Goal: Task Accomplishment & Management: Complete application form

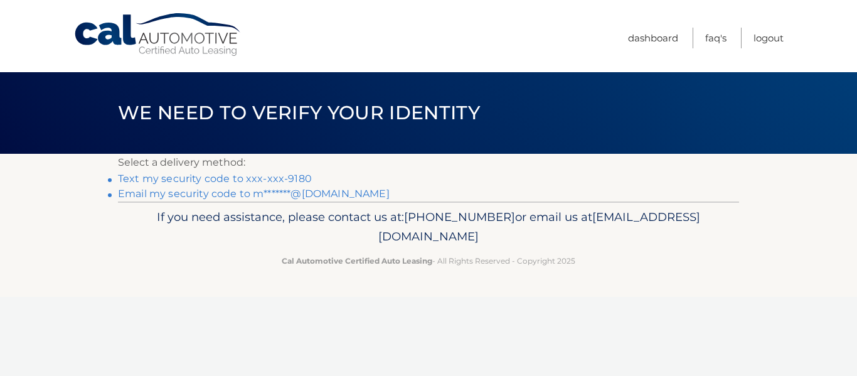
click at [228, 179] on link "Text my security code to xxx-xxx-9180" at bounding box center [215, 179] width 194 height 12
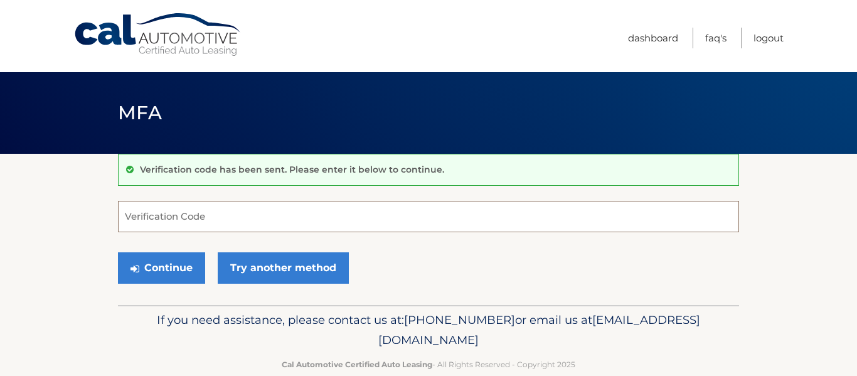
click at [186, 216] on input "Verification Code" at bounding box center [428, 216] width 621 height 31
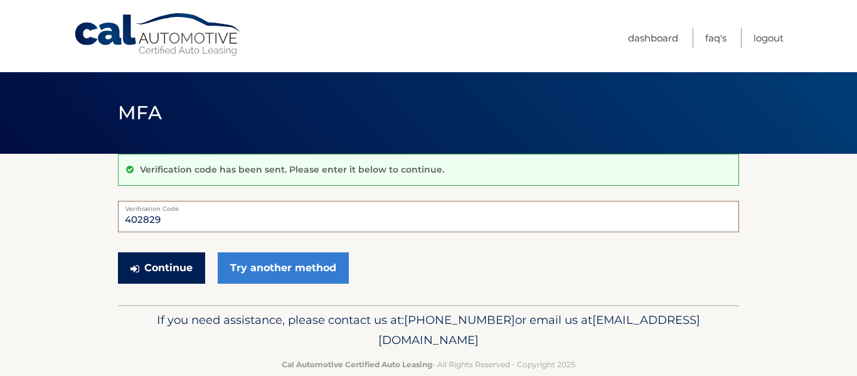
type input "402829"
click at [129, 272] on button "Continue" at bounding box center [161, 267] width 87 height 31
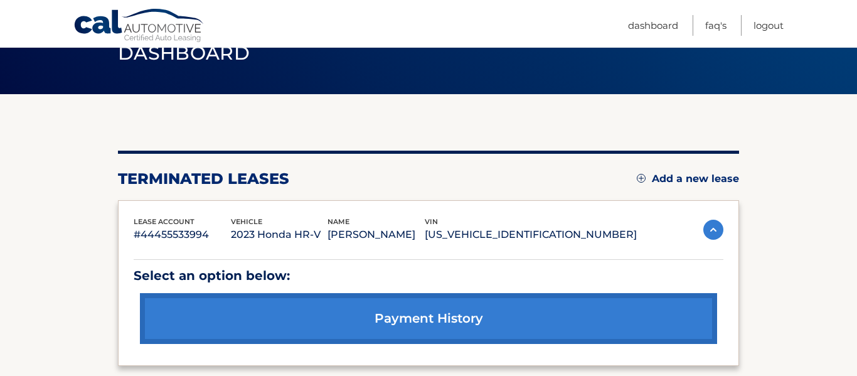
scroll to position [59, 0]
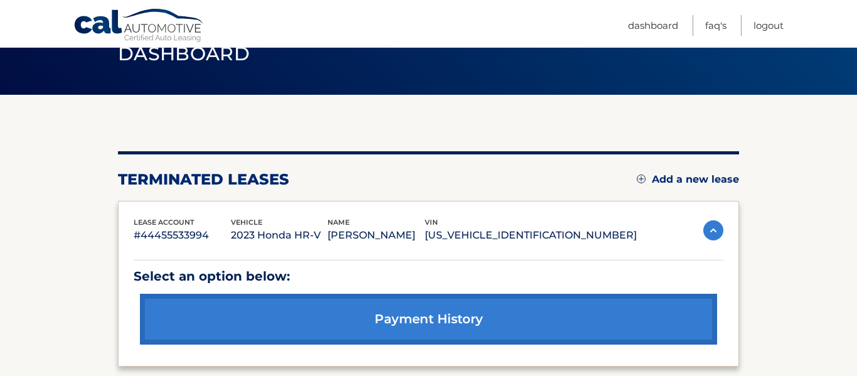
click at [674, 179] on link "Add a new lease" at bounding box center [688, 179] width 102 height 13
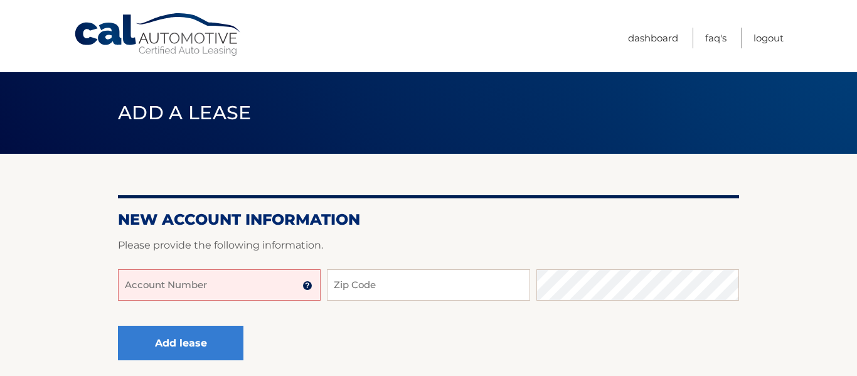
click at [237, 287] on input "Account Number" at bounding box center [219, 284] width 203 height 31
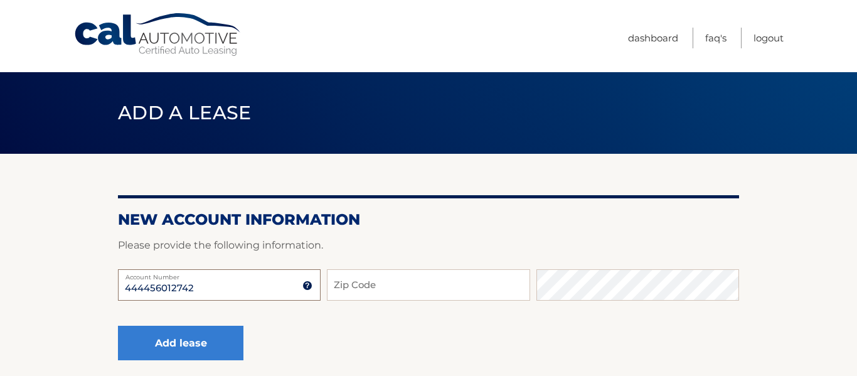
type input "444456012742"
click at [355, 289] on input "Zip Code" at bounding box center [428, 284] width 203 height 31
type input "10306"
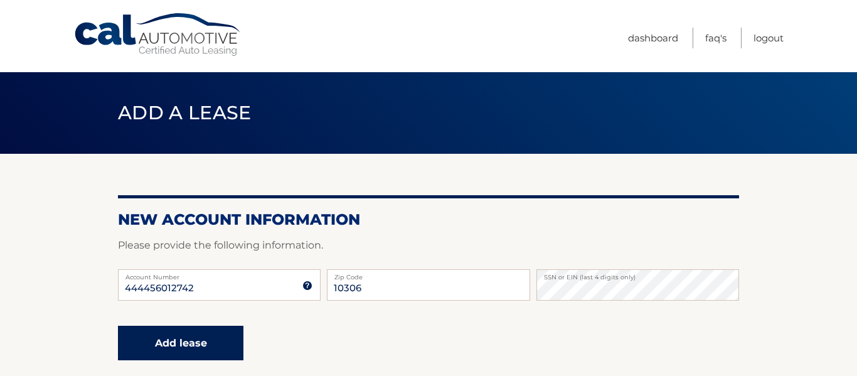
click at [207, 343] on button "Add lease" at bounding box center [180, 343] width 125 height 35
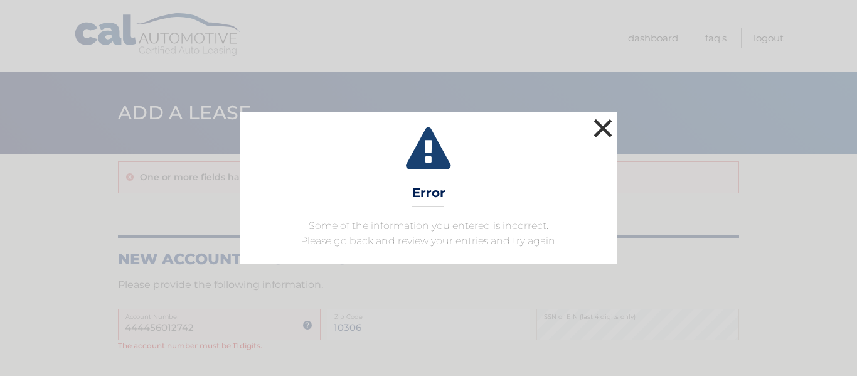
click at [609, 127] on button "×" at bounding box center [602, 127] width 25 height 25
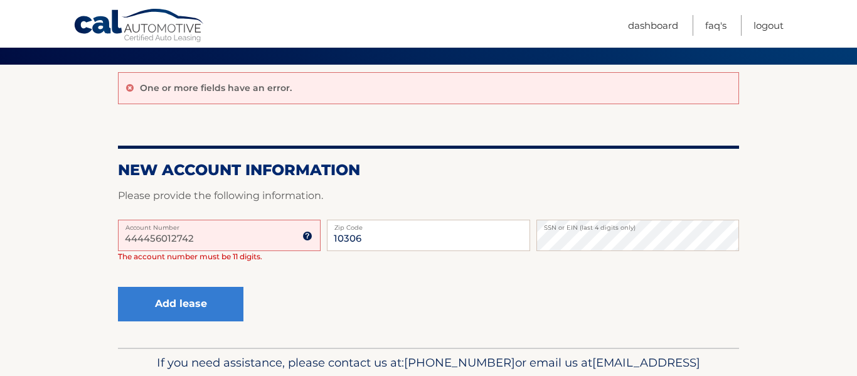
scroll to position [100, 0]
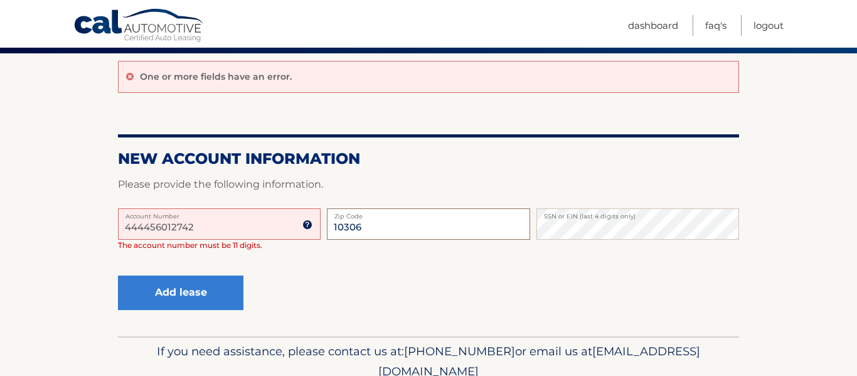
click at [408, 236] on input "10306" at bounding box center [428, 223] width 203 height 31
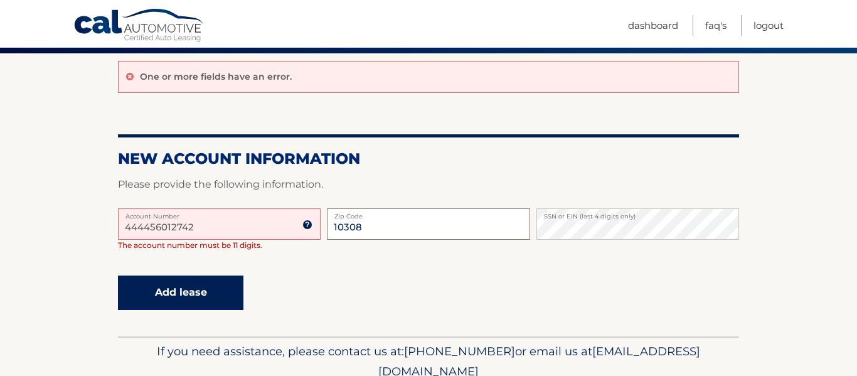
type input "10308"
click at [201, 296] on button "Add lease" at bounding box center [180, 292] width 125 height 35
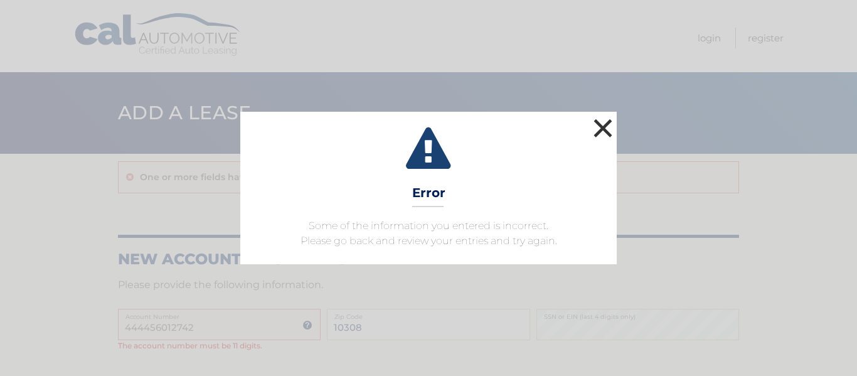
click at [603, 130] on button "×" at bounding box center [602, 127] width 25 height 25
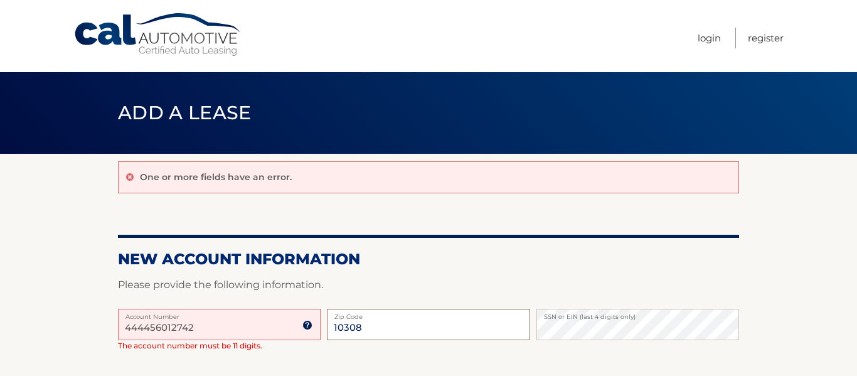
click at [400, 333] on input "10308" at bounding box center [428, 324] width 203 height 31
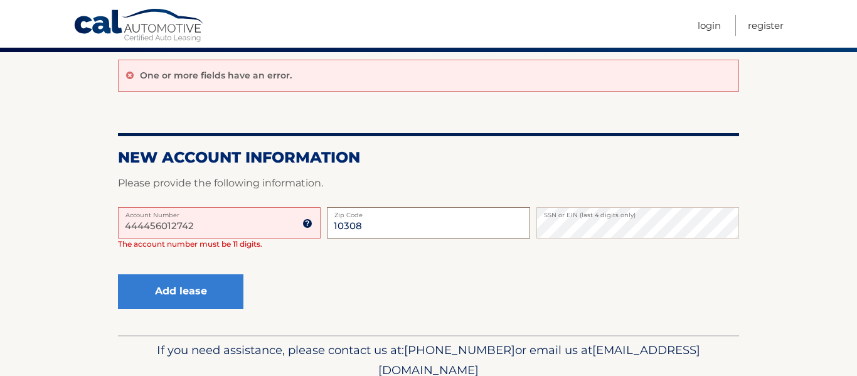
scroll to position [149, 0]
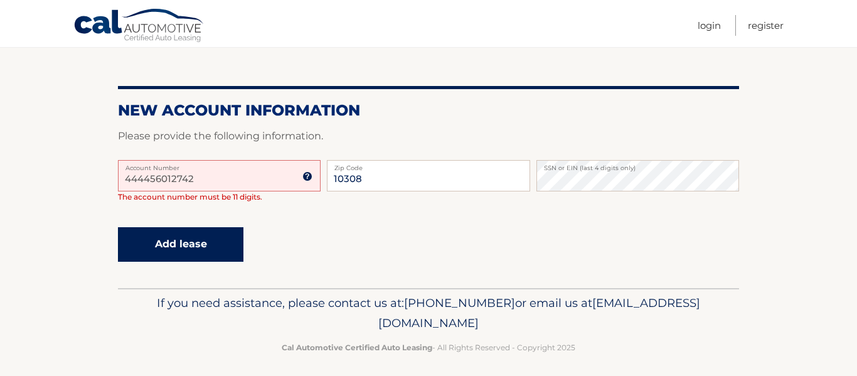
click at [191, 238] on button "Add lease" at bounding box center [180, 244] width 125 height 35
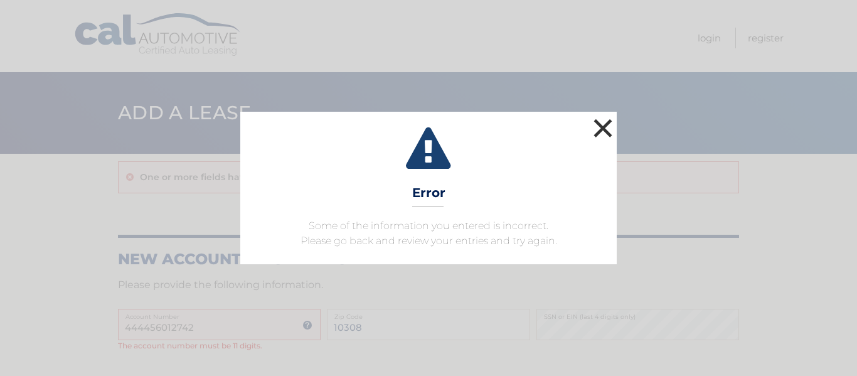
click at [591, 136] on button "×" at bounding box center [602, 127] width 25 height 25
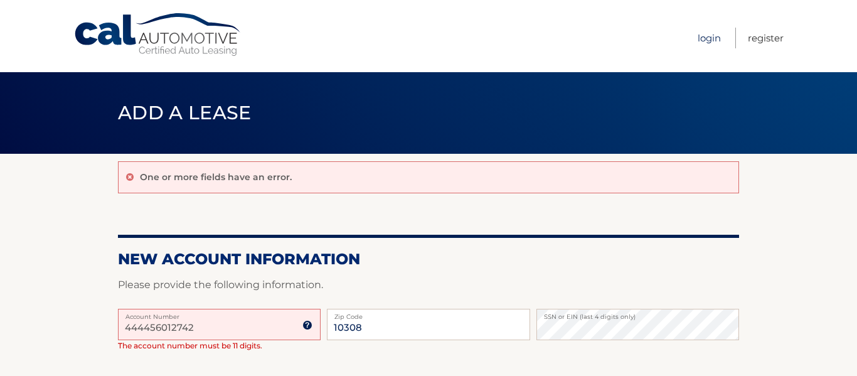
click at [705, 41] on link "Login" at bounding box center [709, 38] width 23 height 21
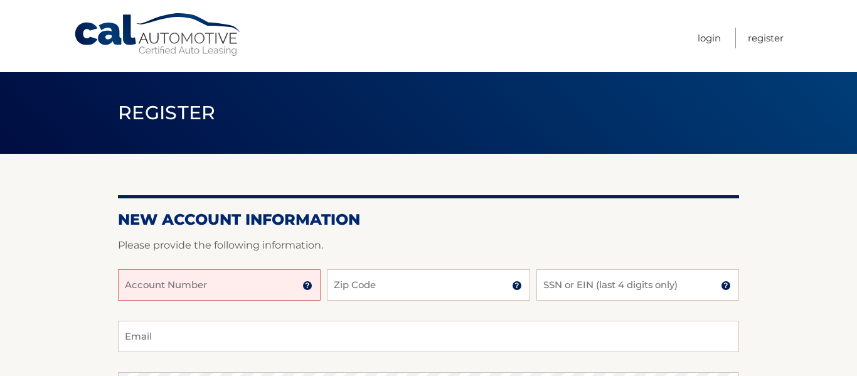
click at [241, 289] on input "Account Number" at bounding box center [219, 284] width 203 height 31
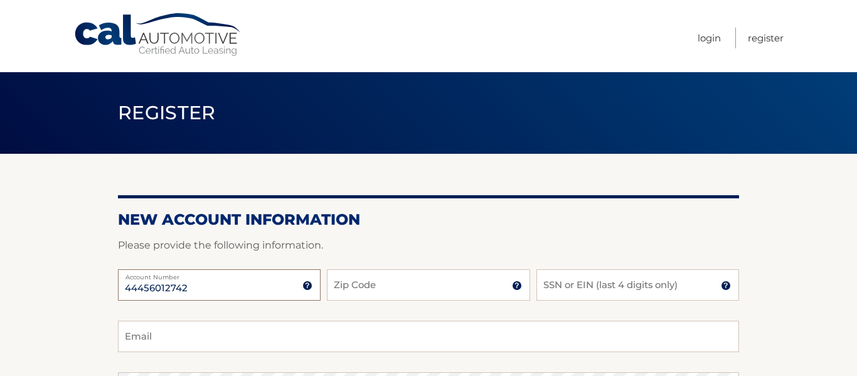
type input "44456012742"
click at [370, 277] on input "Zip Code" at bounding box center [428, 284] width 203 height 31
type input "10308"
click at [570, 284] on input "SSN or EIN (last 4 digits only)" at bounding box center [637, 284] width 203 height 31
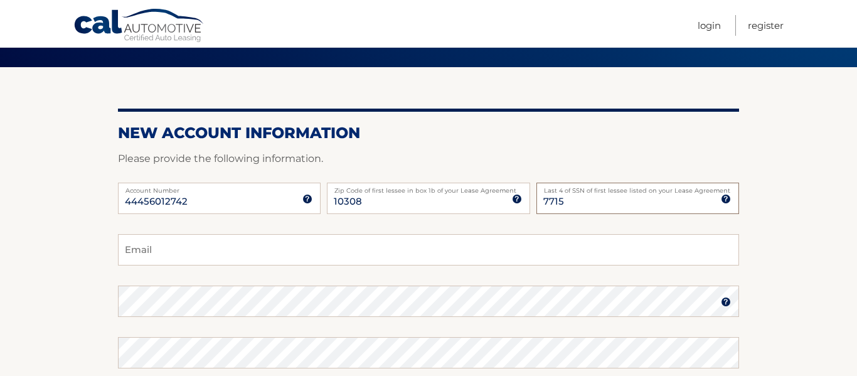
scroll to position [108, 0]
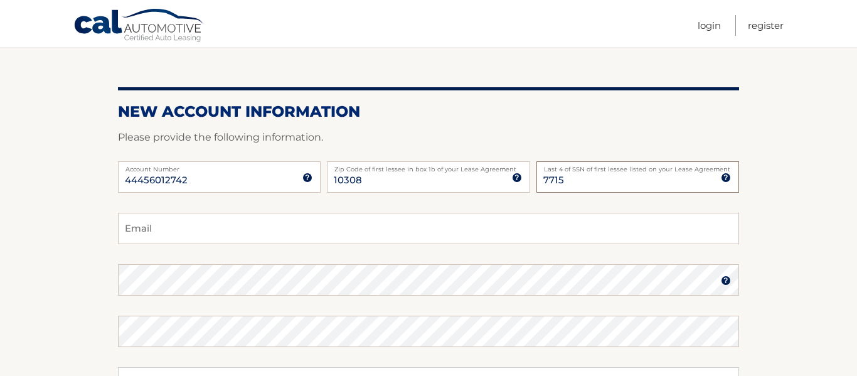
type input "7715"
click at [201, 233] on input "Email" at bounding box center [428, 228] width 621 height 31
type input "[EMAIL_ADDRESS][DOMAIN_NAME]"
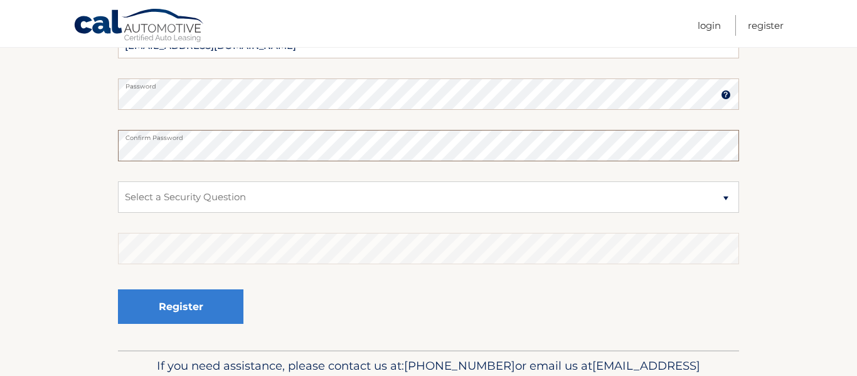
scroll to position [297, 0]
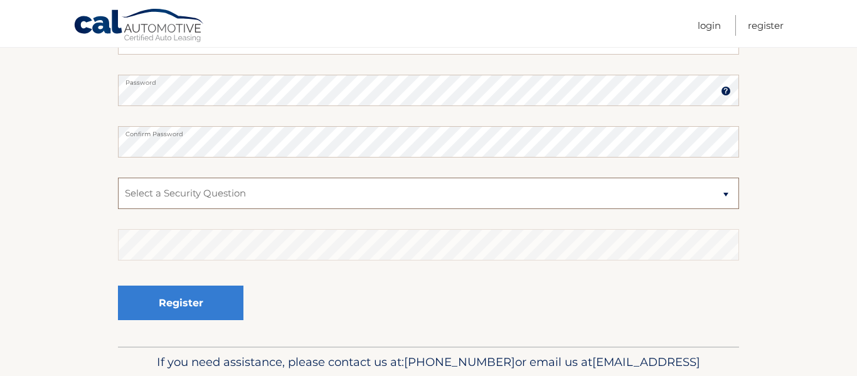
click at [718, 188] on select "Select a Security Question What was the name of your elementary school? What is…" at bounding box center [428, 193] width 621 height 31
select select "2"
click at [118, 178] on select "Select a Security Question What was the name of your elementary school? What is…" at bounding box center [428, 193] width 621 height 31
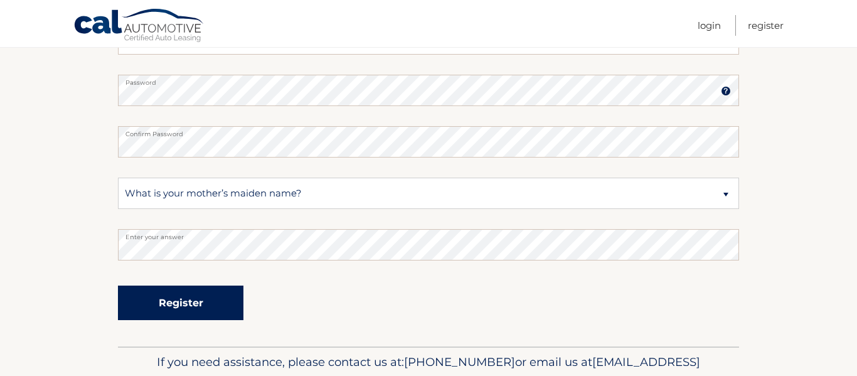
click at [190, 309] on button "Register" at bounding box center [180, 302] width 125 height 35
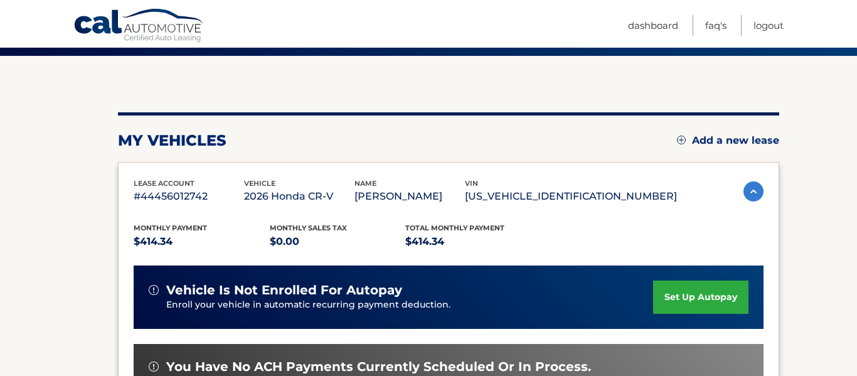
scroll to position [99, 0]
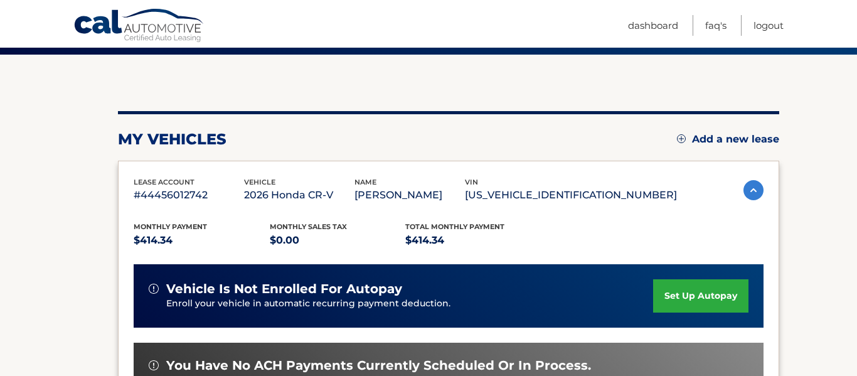
click at [540, 255] on div "Monthly Payment $414.34 Monthly sales Tax $0.00 Total Monthly Payment $414.34 v…" at bounding box center [449, 358] width 630 height 309
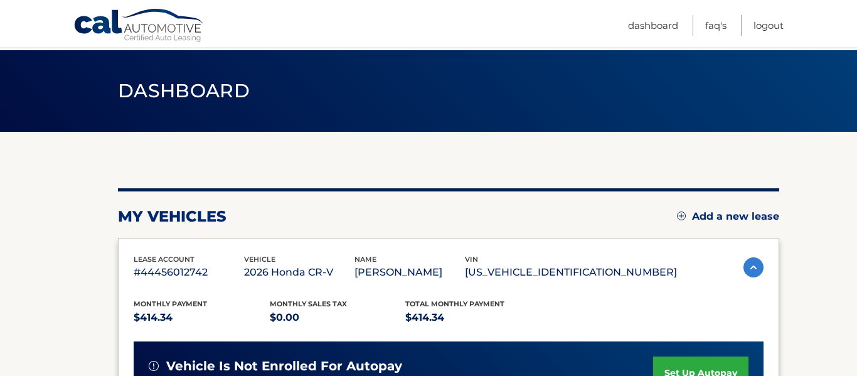
scroll to position [0, 0]
